Goal: Task Accomplishment & Management: Complete application form

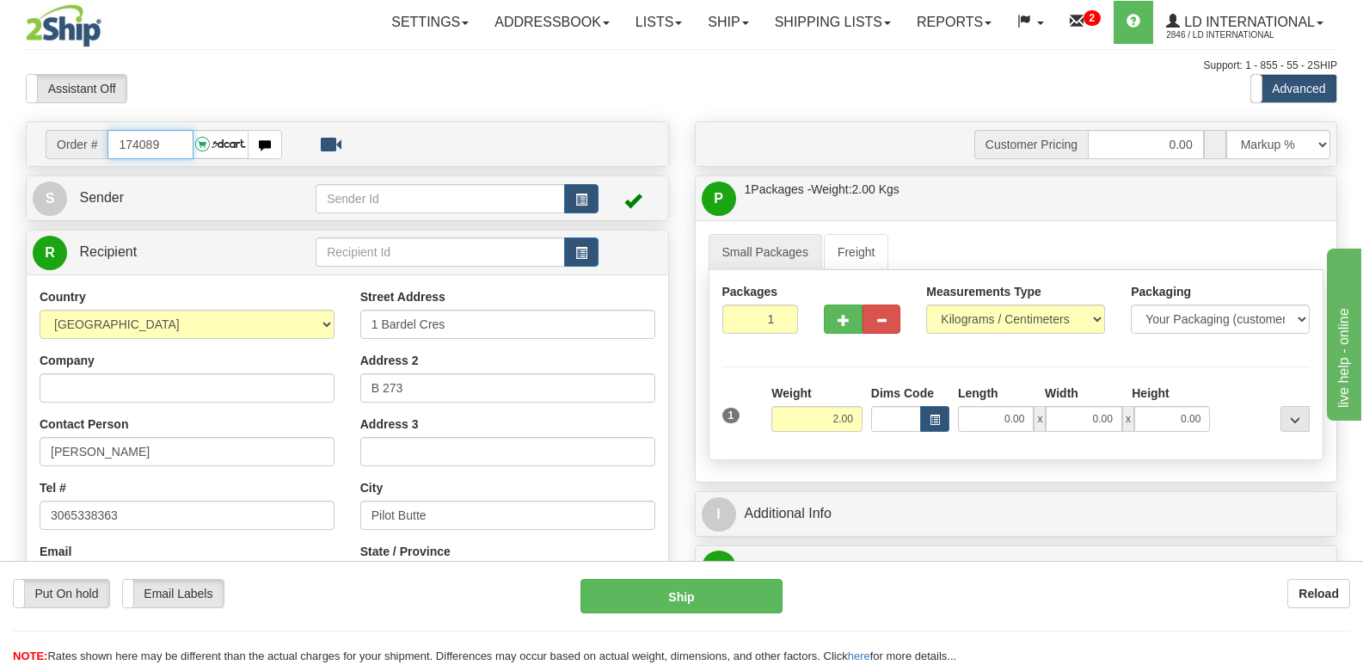
click at [187, 132] on input "174089" at bounding box center [149, 144] width 85 height 29
type input "174088"
click at [204, 451] on input "[PERSON_NAME]" at bounding box center [187, 451] width 295 height 29
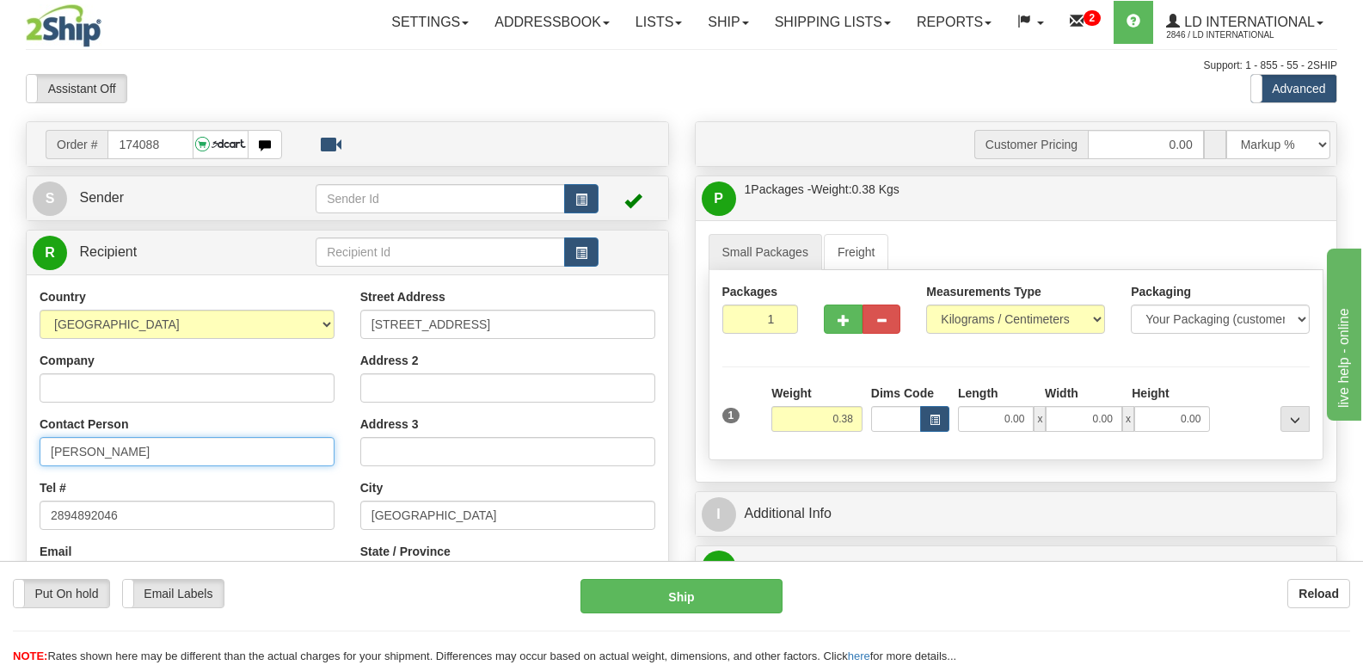
click at [204, 451] on input "[PERSON_NAME]" at bounding box center [187, 451] width 295 height 29
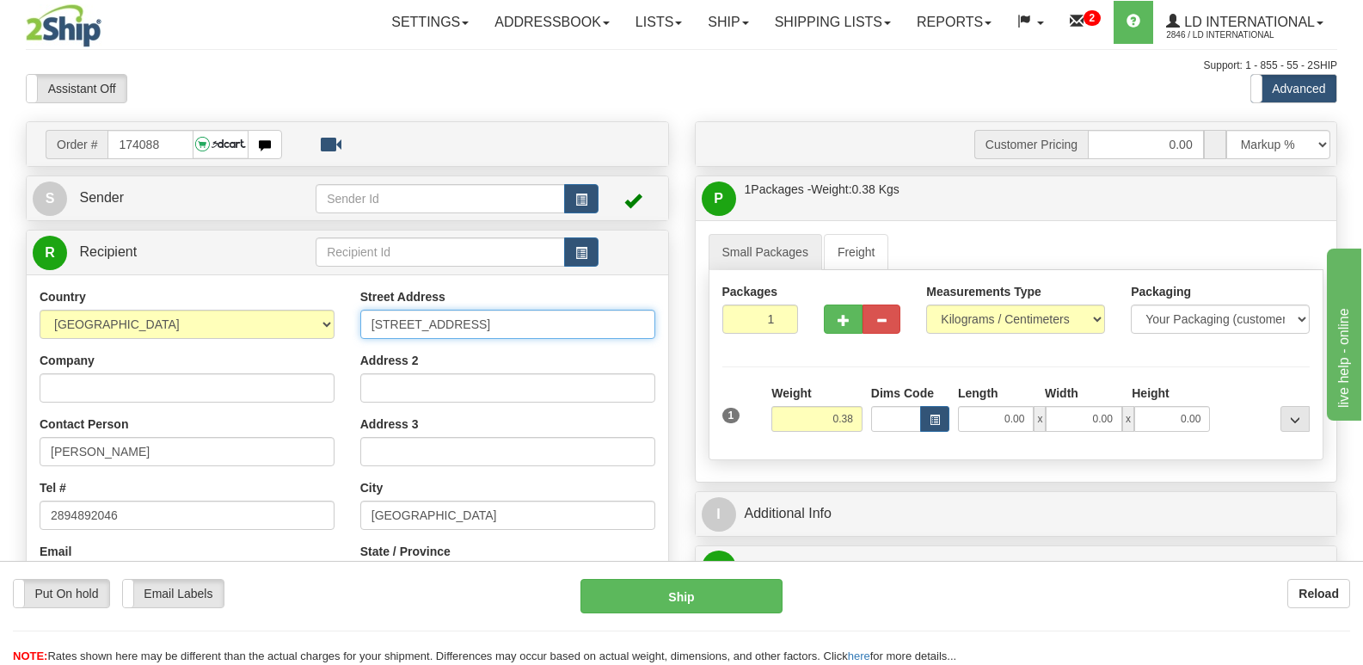
click at [520, 338] on input "[STREET_ADDRESS]" at bounding box center [507, 324] width 295 height 29
click at [520, 337] on input "[STREET_ADDRESS]" at bounding box center [507, 324] width 295 height 29
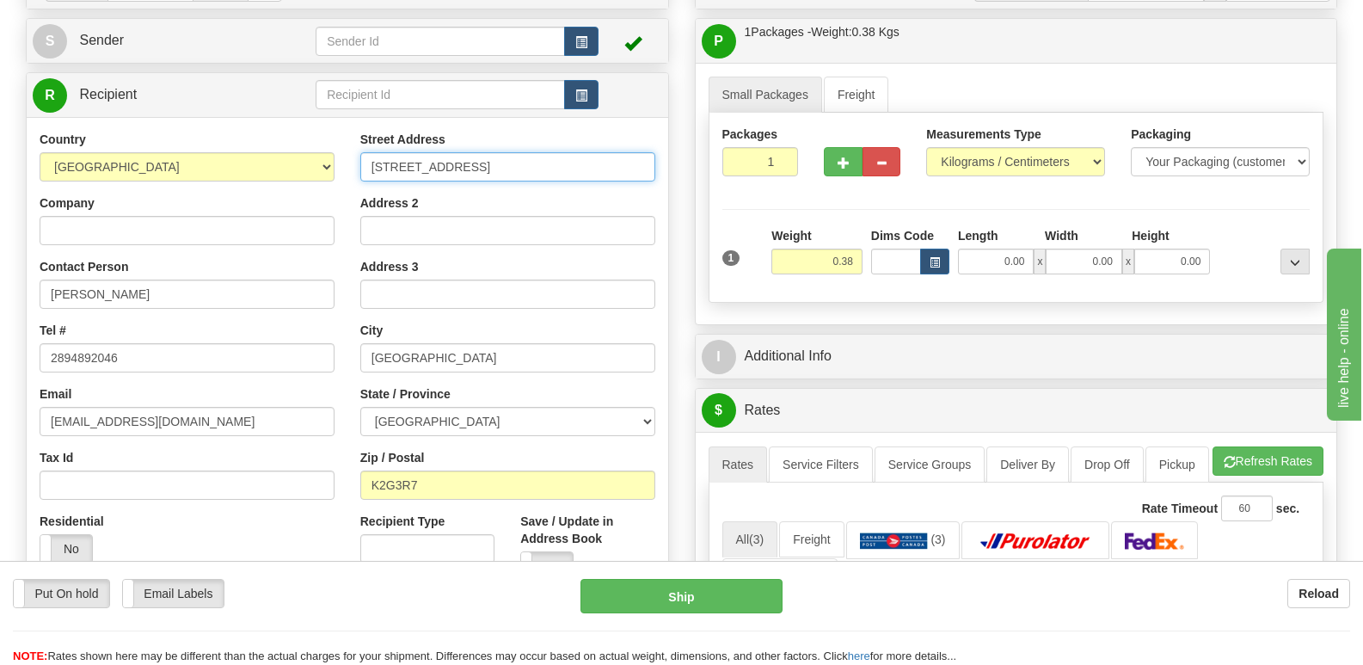
scroll to position [172, 0]
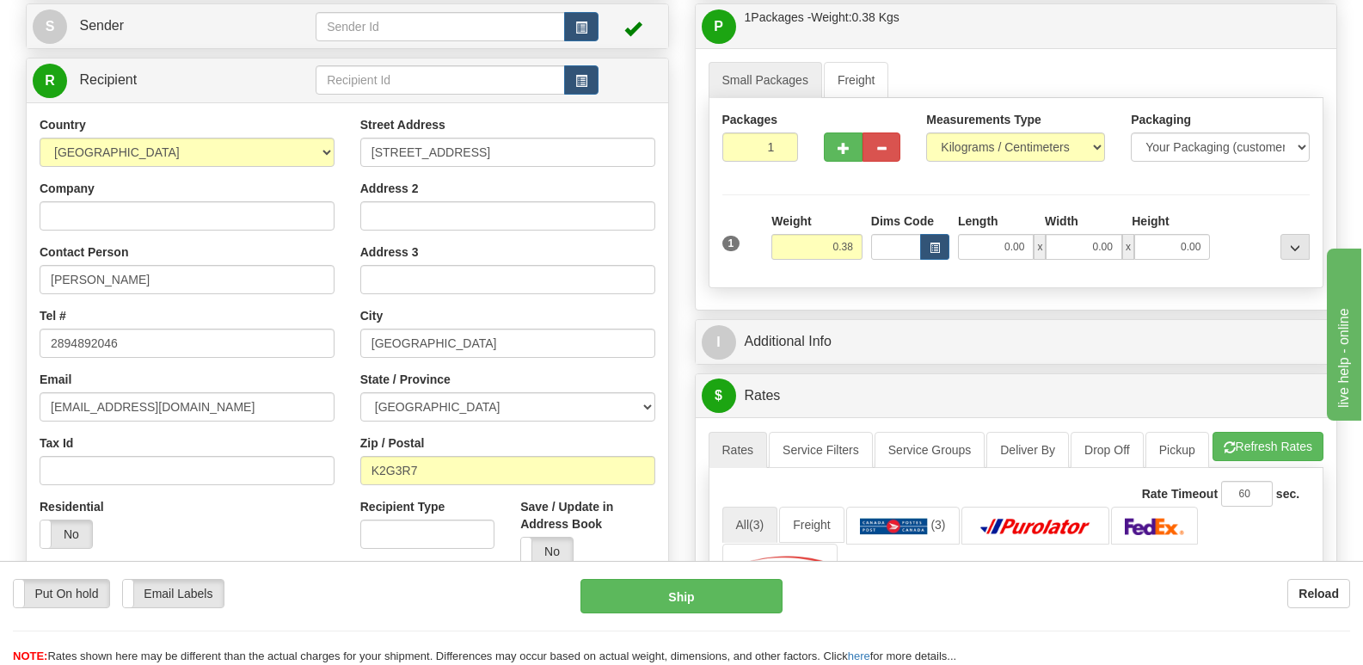
click at [510, 369] on div "Street Address [STREET_ADDRESS] Address 2 Address 3 City [GEOGRAPHIC_DATA] Stat…" at bounding box center [507, 347] width 321 height 463
click at [513, 345] on input "[GEOGRAPHIC_DATA]" at bounding box center [507, 343] width 295 height 29
click at [478, 476] on input "K2G3R7" at bounding box center [507, 470] width 295 height 29
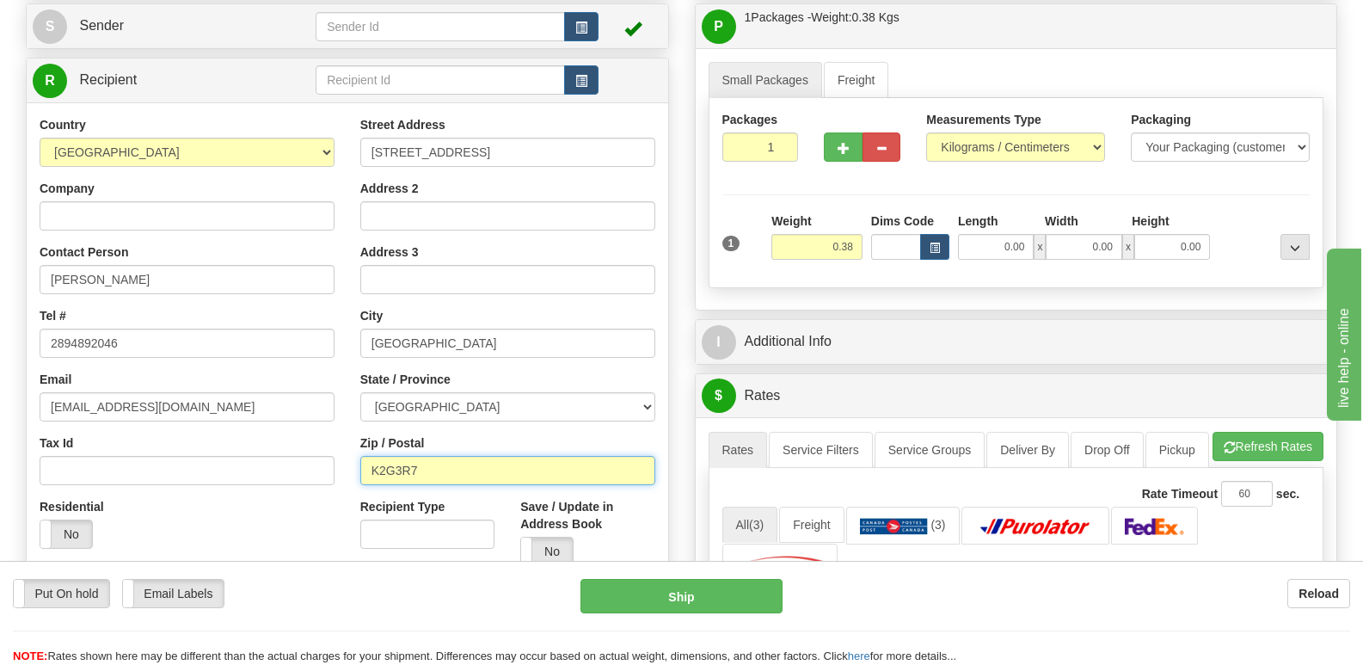
click at [478, 476] on input "K2G3R7" at bounding box center [507, 470] width 295 height 29
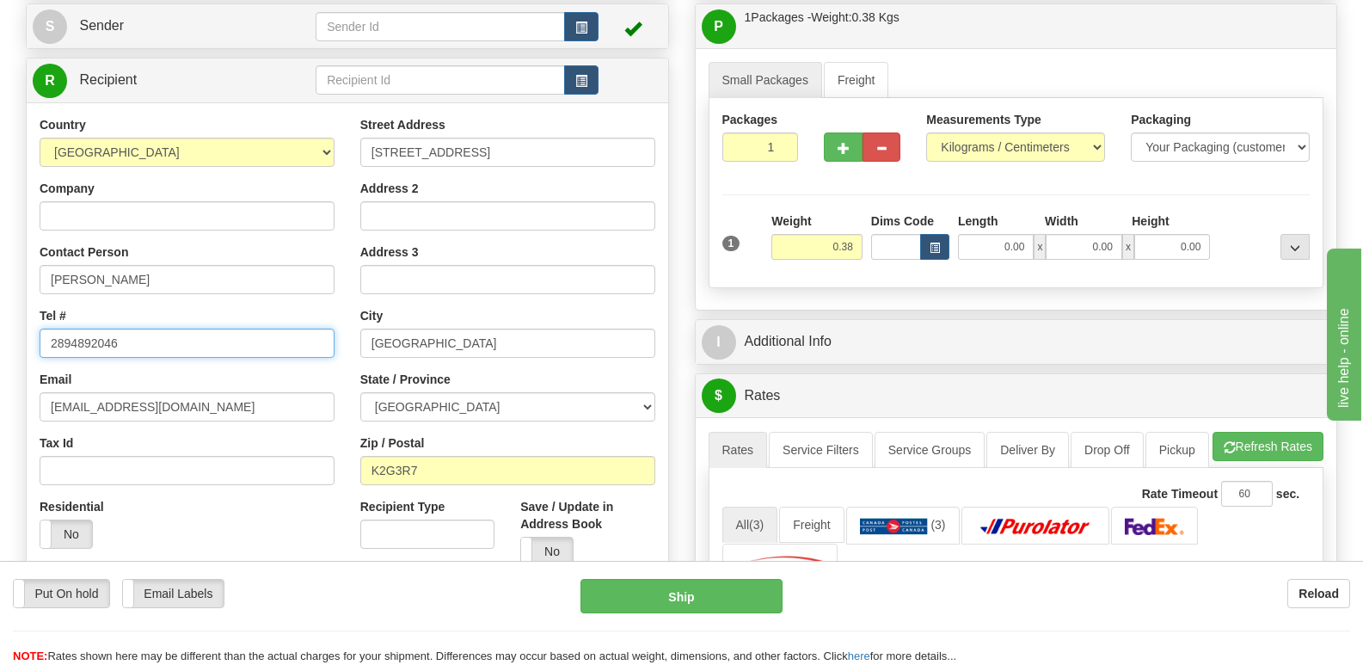
click at [151, 334] on input "2894892046" at bounding box center [187, 343] width 295 height 29
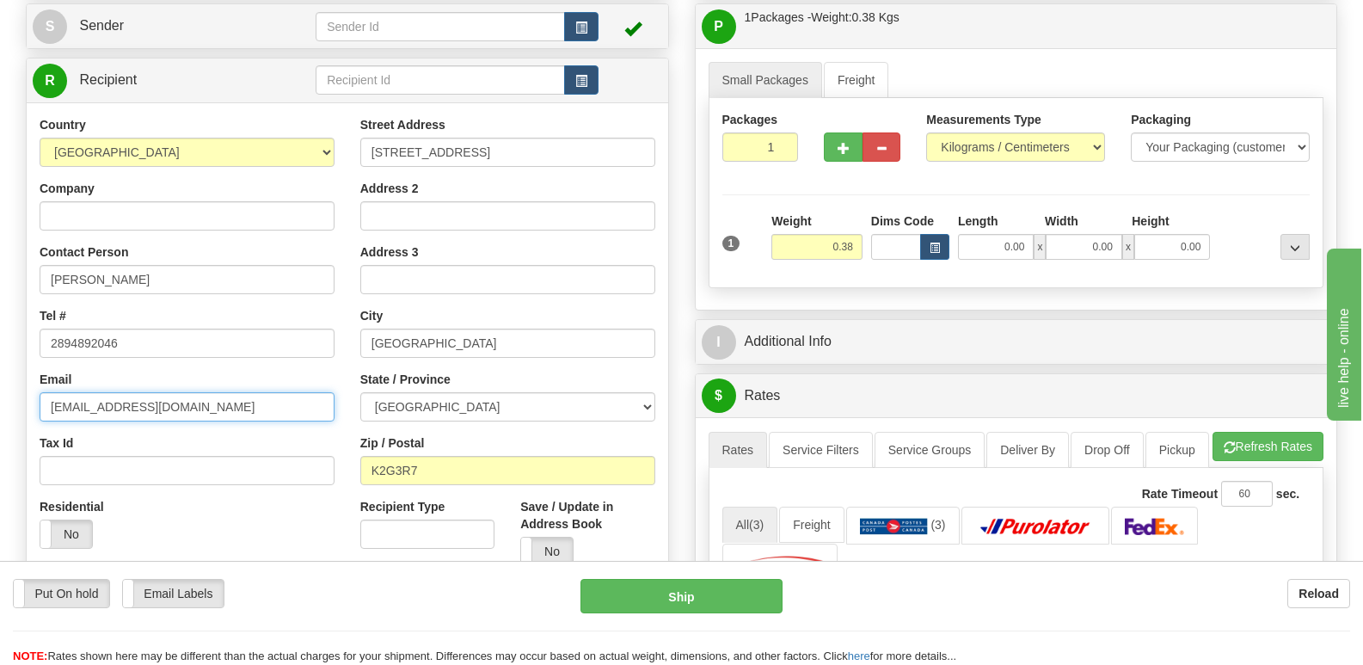
click at [228, 403] on input "[EMAIL_ADDRESS][DOMAIN_NAME]" at bounding box center [187, 406] width 295 height 29
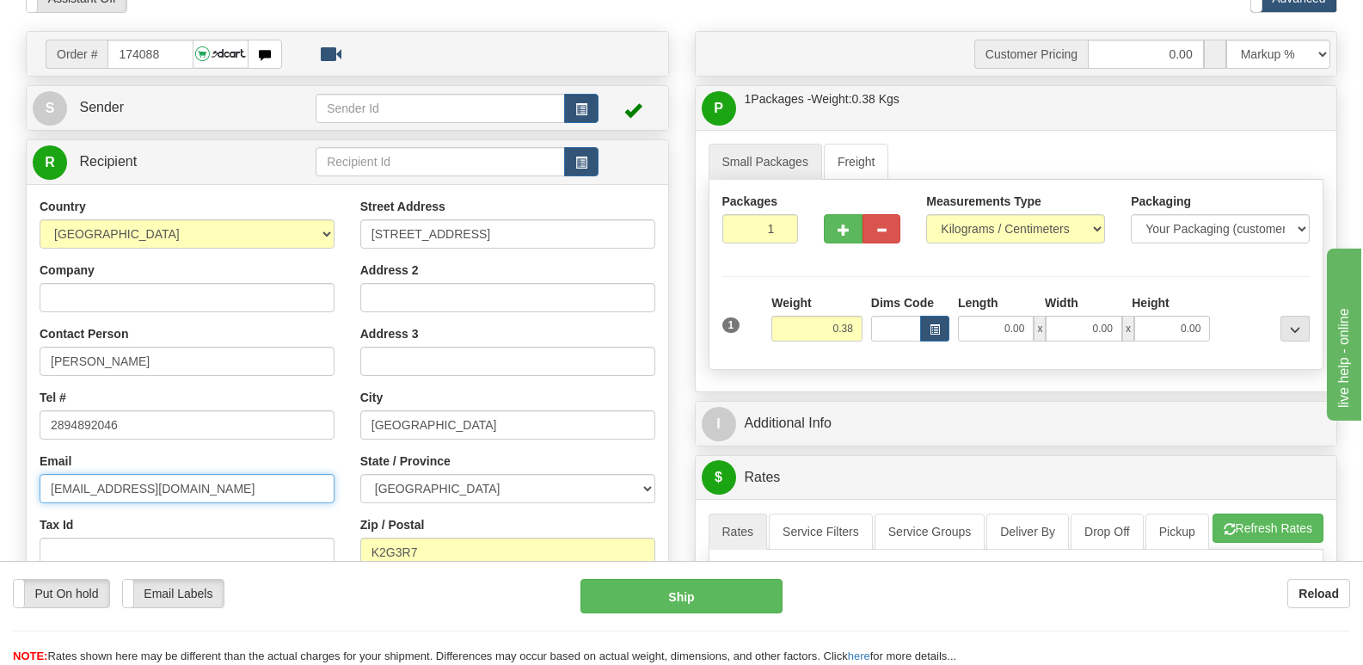
scroll to position [0, 0]
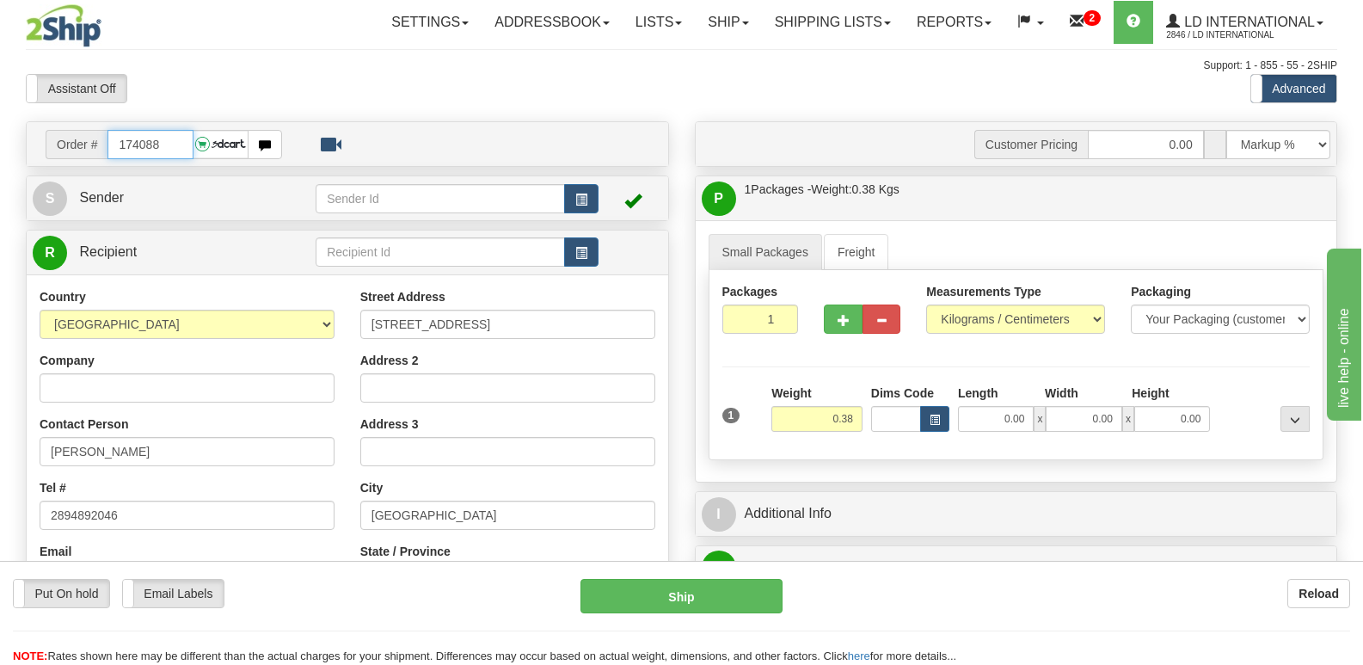
click at [187, 142] on input "174088" at bounding box center [149, 144] width 85 height 29
type input "174096"
click at [230, 451] on input "[PERSON_NAME]" at bounding box center [187, 451] width 295 height 29
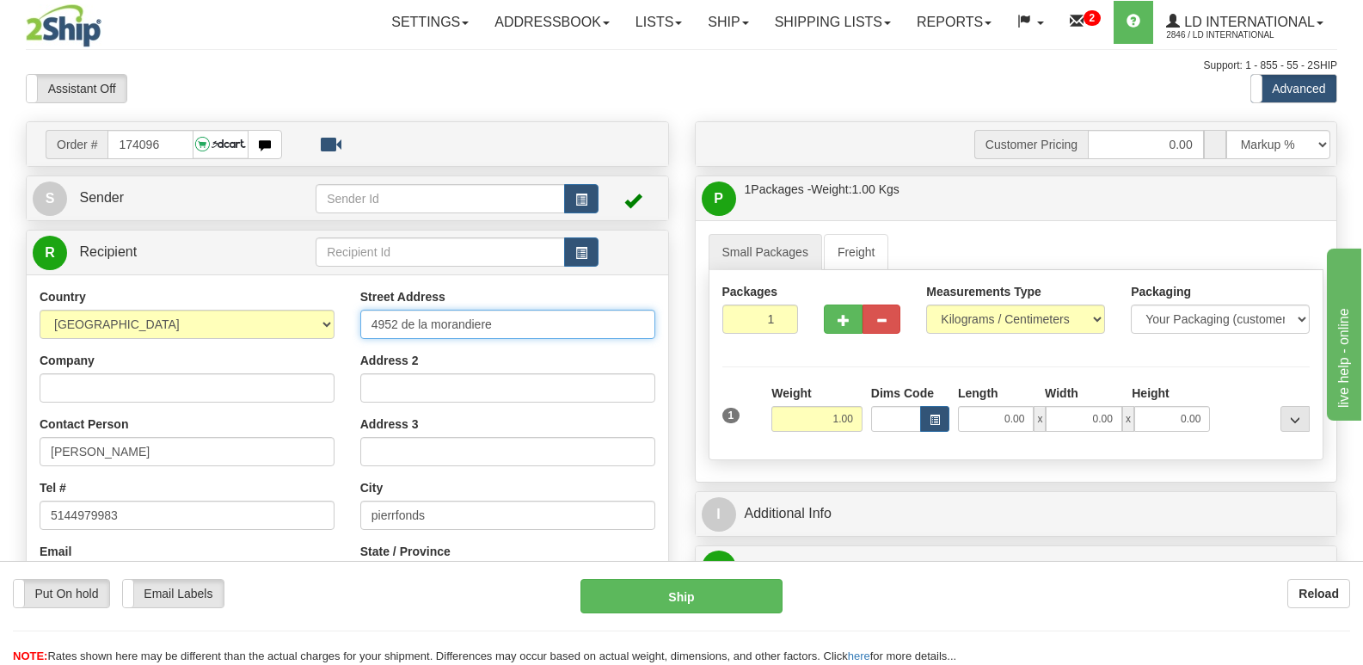
click at [500, 329] on input "4952 de la morandiere" at bounding box center [507, 324] width 295 height 29
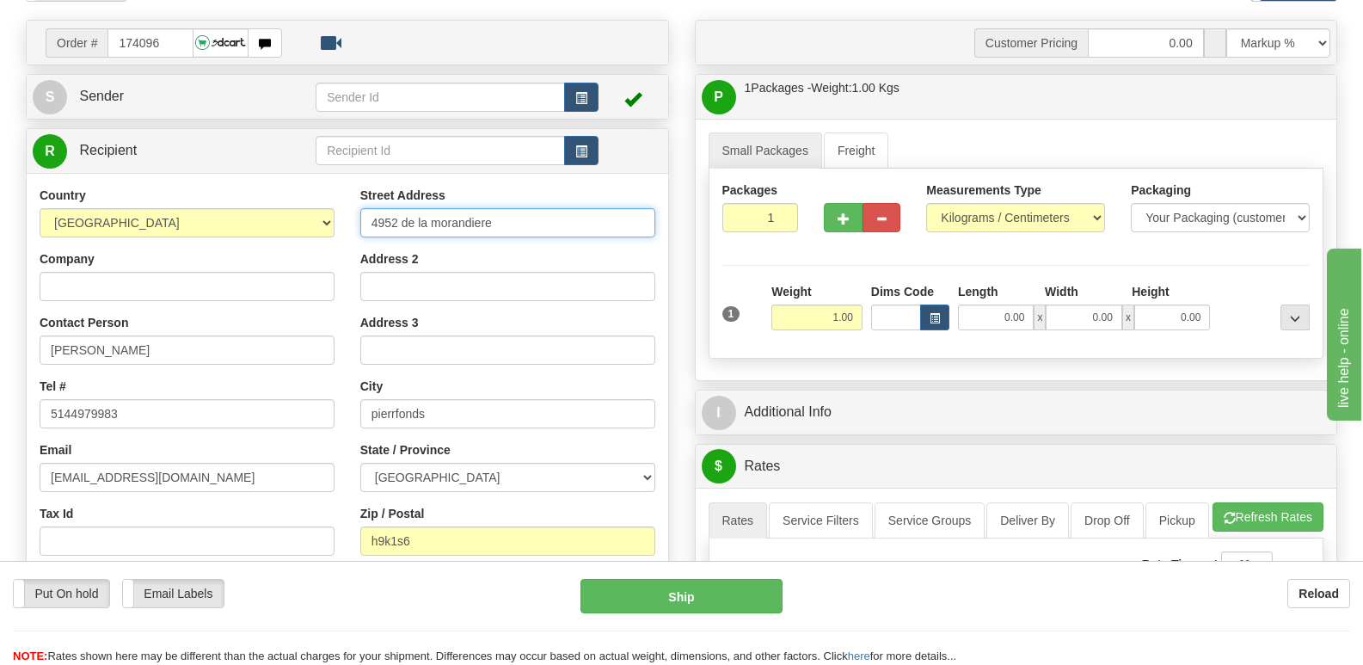
scroll to position [172, 0]
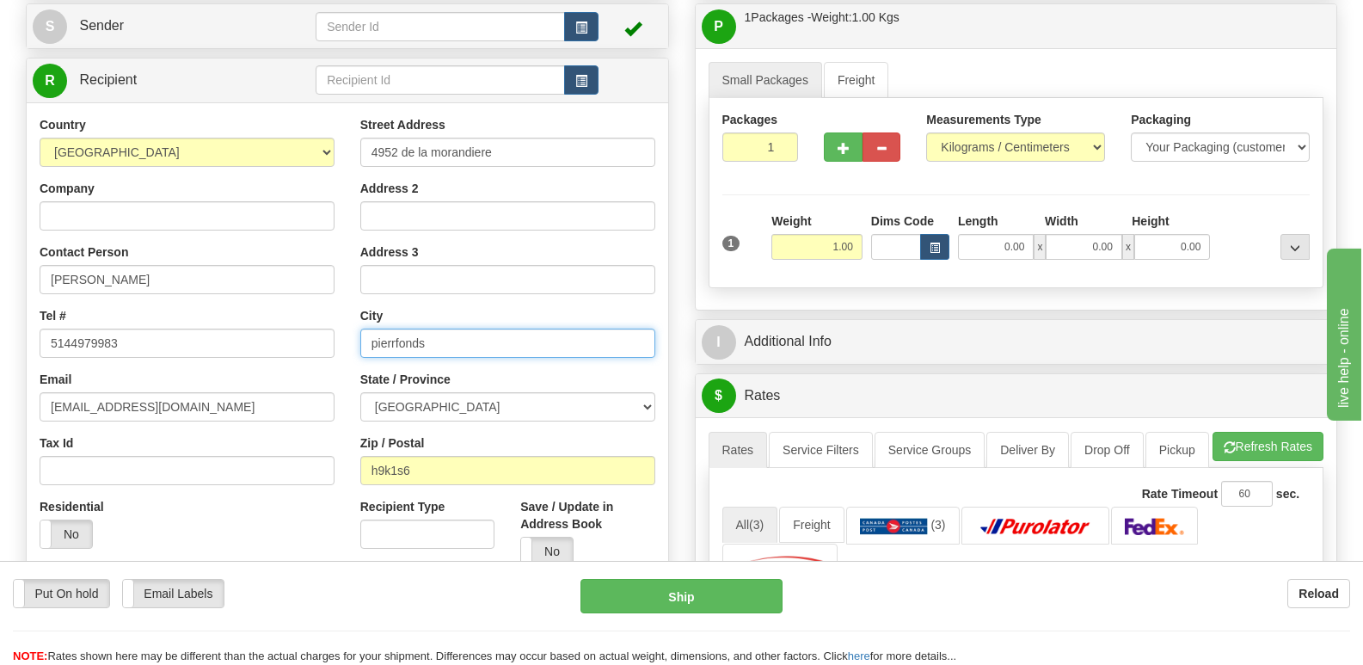
click at [470, 356] on input "pierrfonds" at bounding box center [507, 343] width 295 height 29
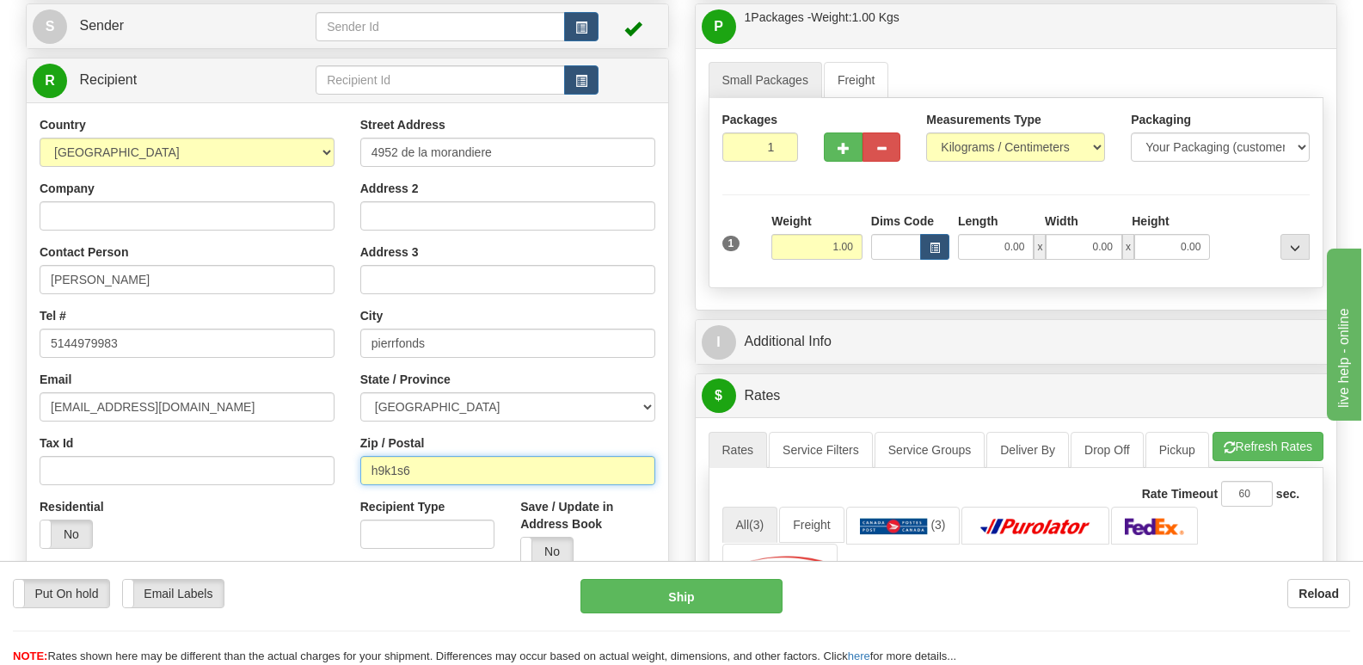
click at [484, 473] on input "h9k1s6" at bounding box center [507, 470] width 295 height 29
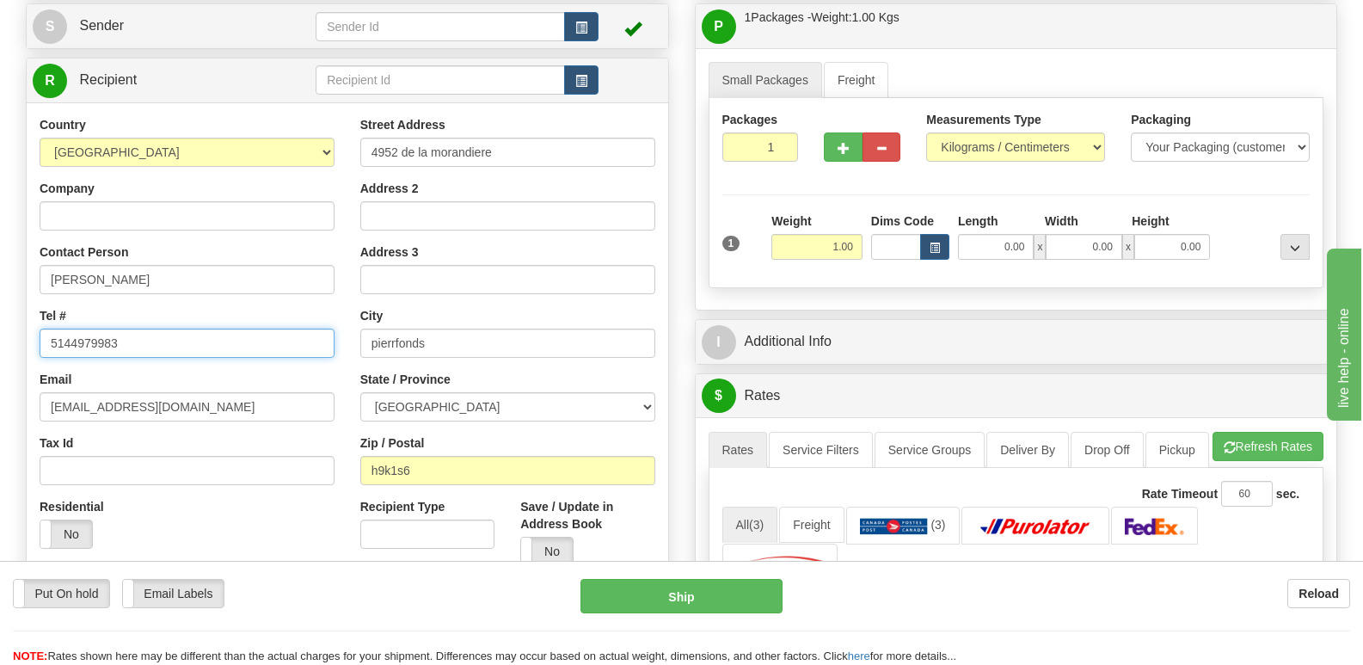
click at [163, 344] on input "5144979983" at bounding box center [187, 343] width 295 height 29
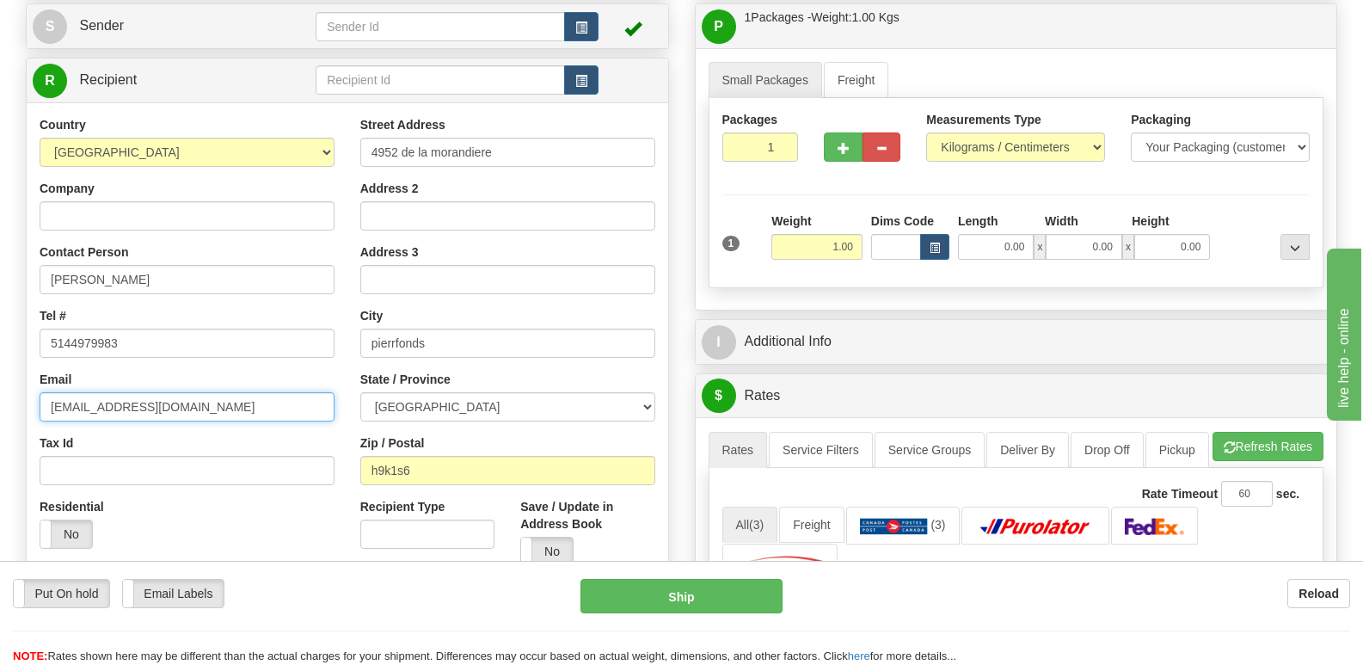
click at [237, 402] on input "[EMAIL_ADDRESS][DOMAIN_NAME]" at bounding box center [187, 406] width 295 height 29
click at [233, 404] on input "[EMAIL_ADDRESS][DOMAIN_NAME]" at bounding box center [187, 406] width 295 height 29
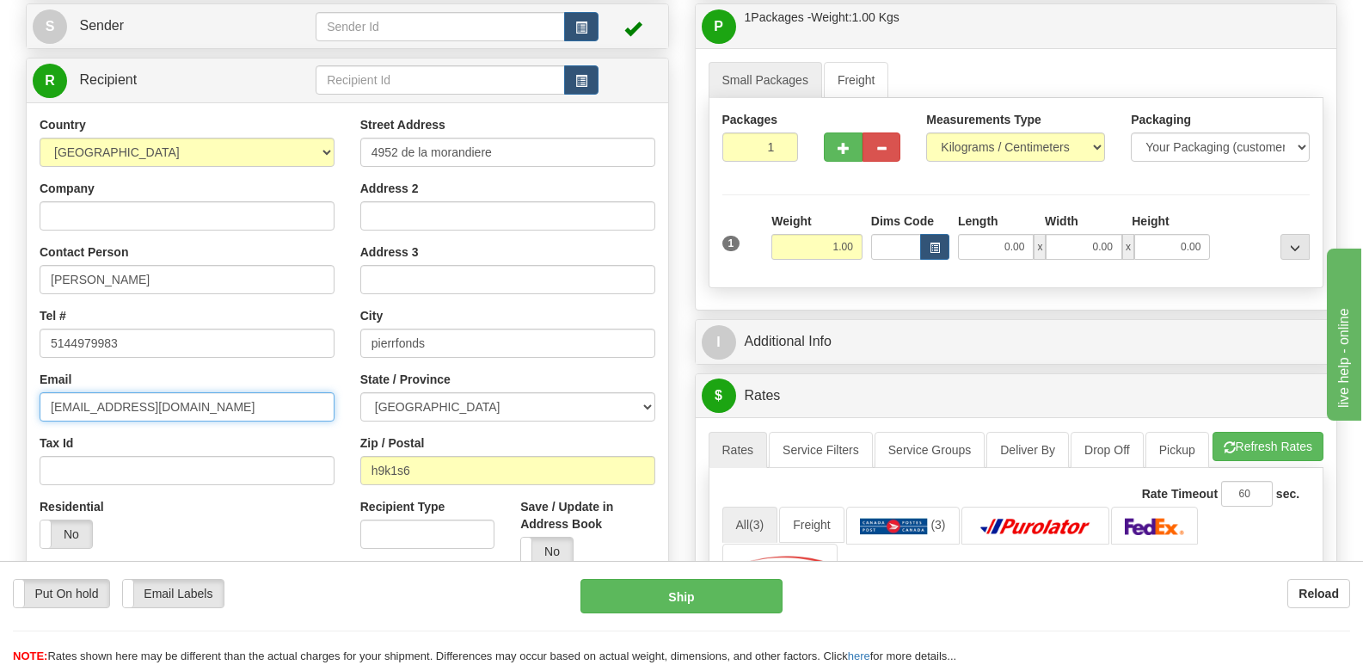
click at [233, 404] on input "[EMAIL_ADDRESS][DOMAIN_NAME]" at bounding box center [187, 406] width 295 height 29
